Goal: Check status: Check status

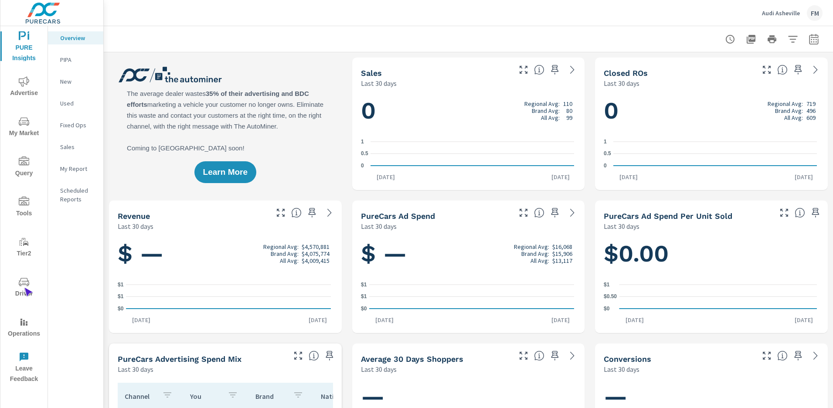
click at [24, 288] on span "Driver" at bounding box center [24, 288] width 42 height 22
